Goal: Task Accomplishment & Management: Manage account settings

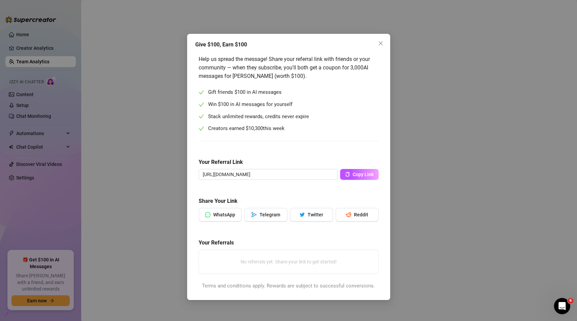
click at [384, 114] on div "Give $100, Earn $100 Help us spread the message! Share your referral link with …" at bounding box center [288, 167] width 203 height 266
click at [384, 44] on span "Close" at bounding box center [380, 43] width 11 height 5
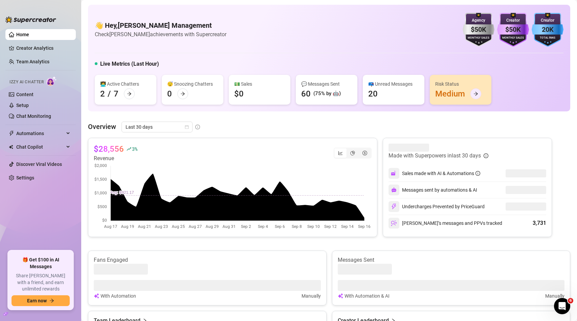
click at [479, 95] on div at bounding box center [475, 93] width 11 height 11
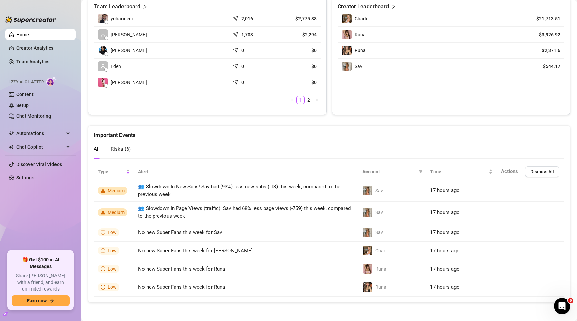
scroll to position [315, 0]
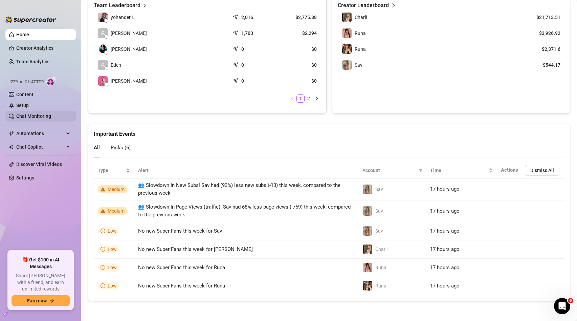
click at [35, 113] on link "Chat Monitoring" at bounding box center [33, 115] width 35 height 5
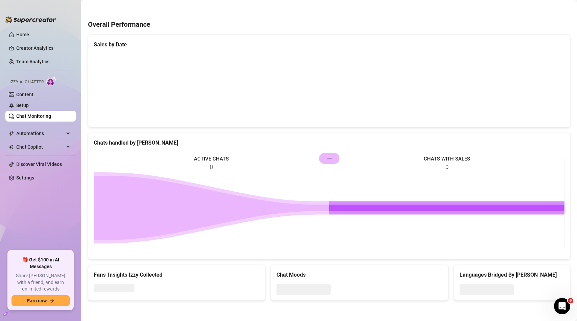
scroll to position [190, 0]
click at [29, 106] on link "Setup" at bounding box center [22, 105] width 13 height 5
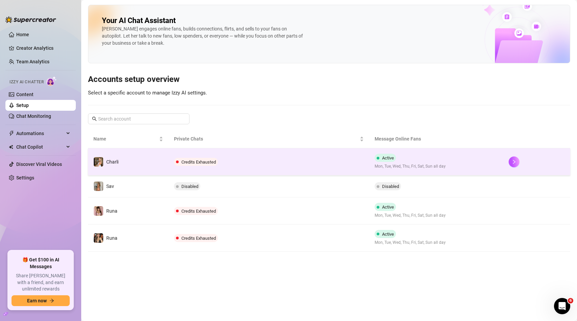
click at [197, 160] on span "Credits Exhausted" at bounding box center [198, 161] width 35 height 5
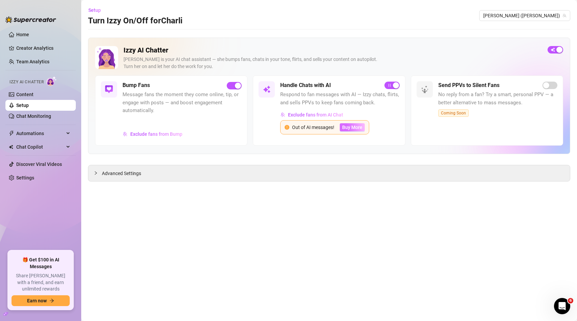
click at [362, 126] on span "Buy More" at bounding box center [352, 127] width 20 height 5
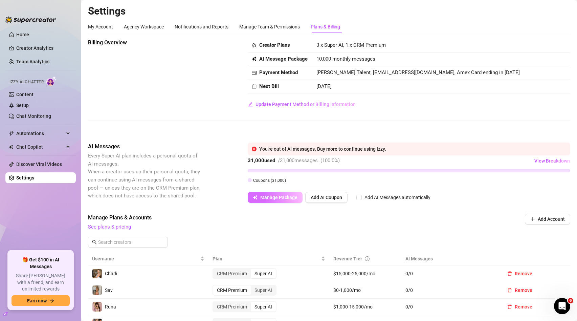
click at [280, 202] on button "Manage Package" at bounding box center [275, 197] width 55 height 11
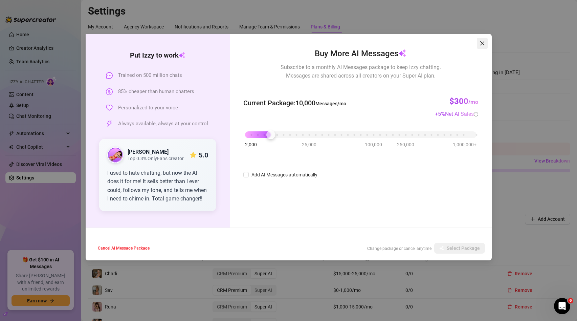
click at [485, 44] on icon "close" at bounding box center [482, 43] width 5 height 5
